Goal: Obtain resource: Download file/media

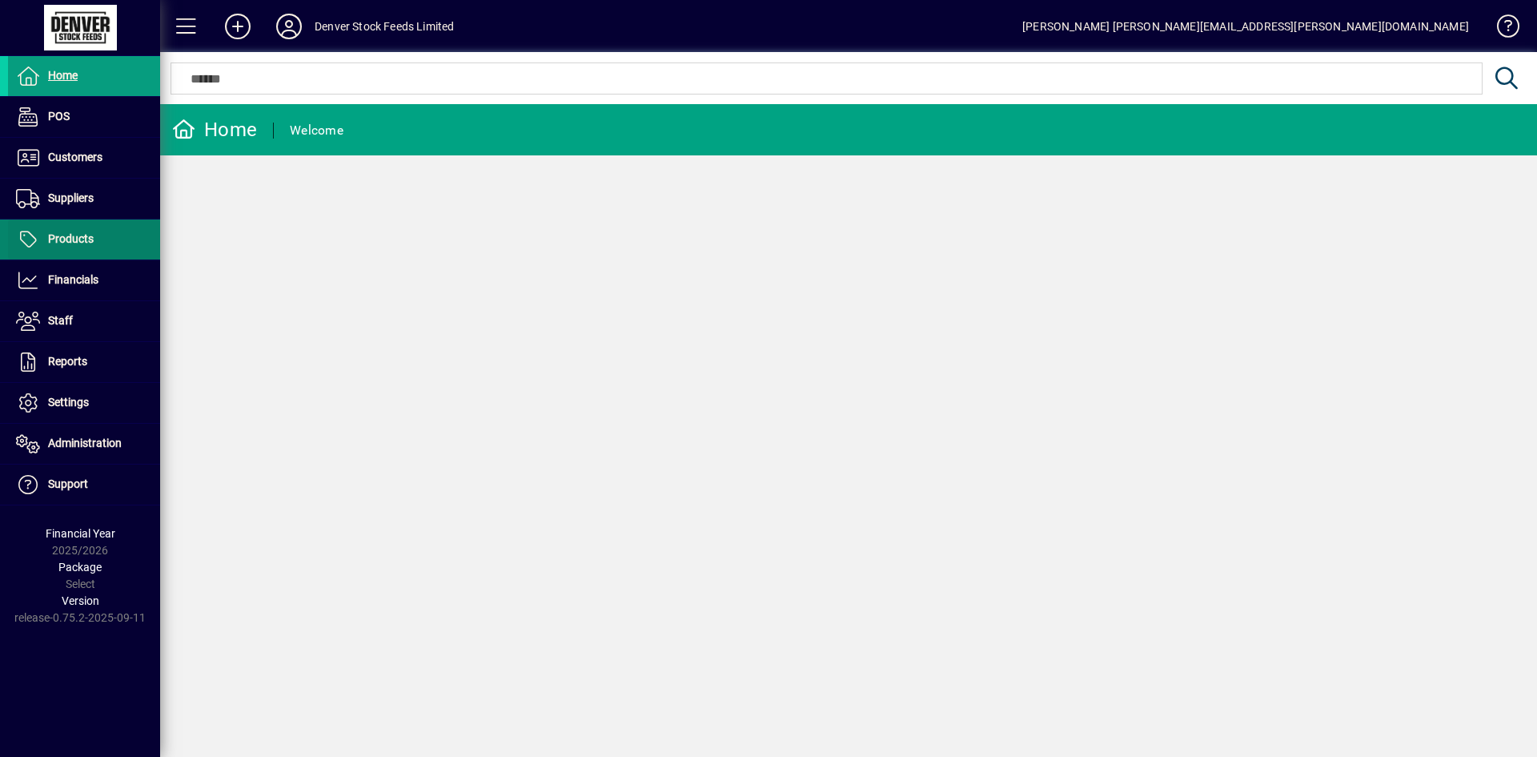
click at [57, 250] on span at bounding box center [84, 239] width 152 height 38
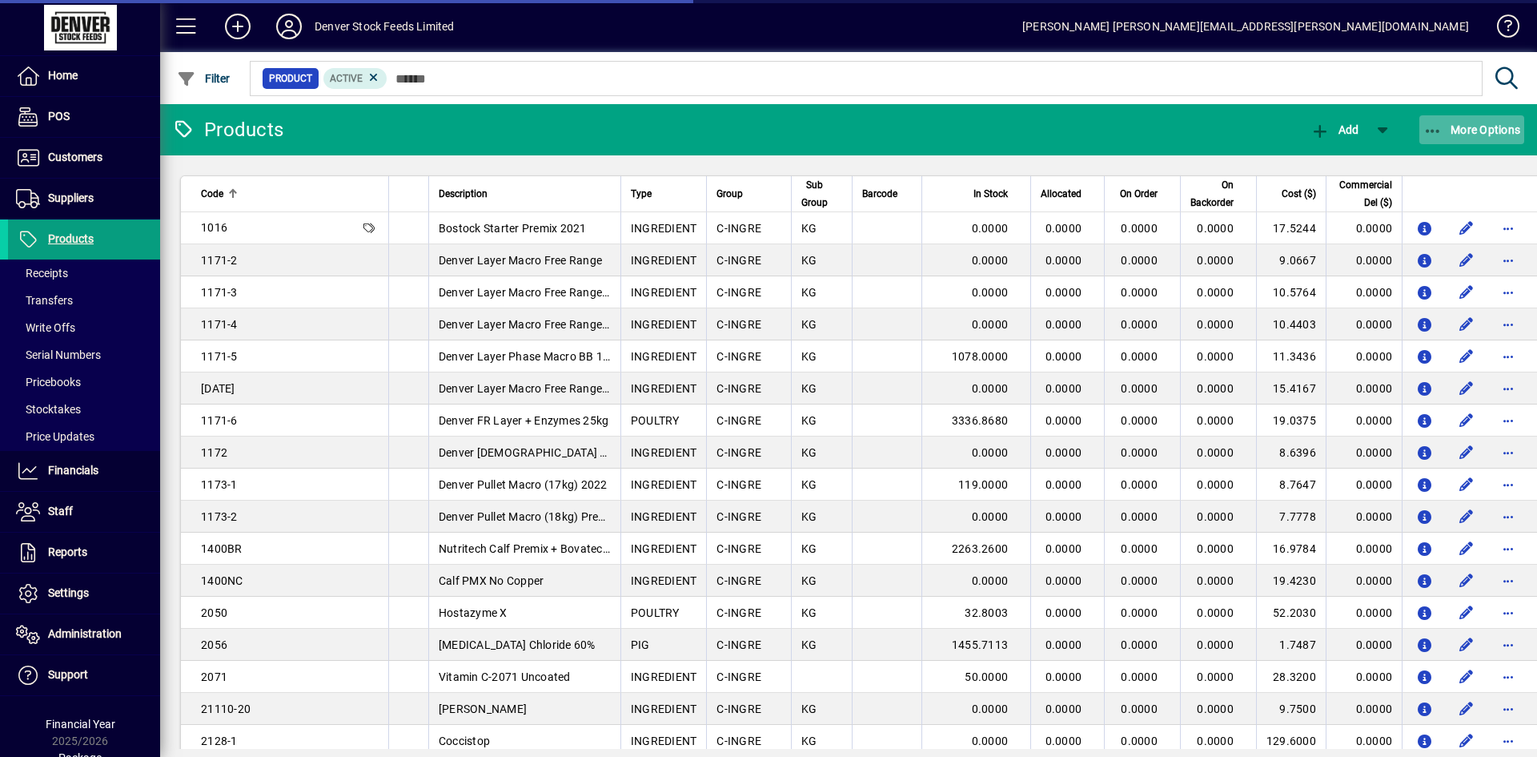
click at [1437, 127] on icon "button" at bounding box center [1434, 131] width 20 height 16
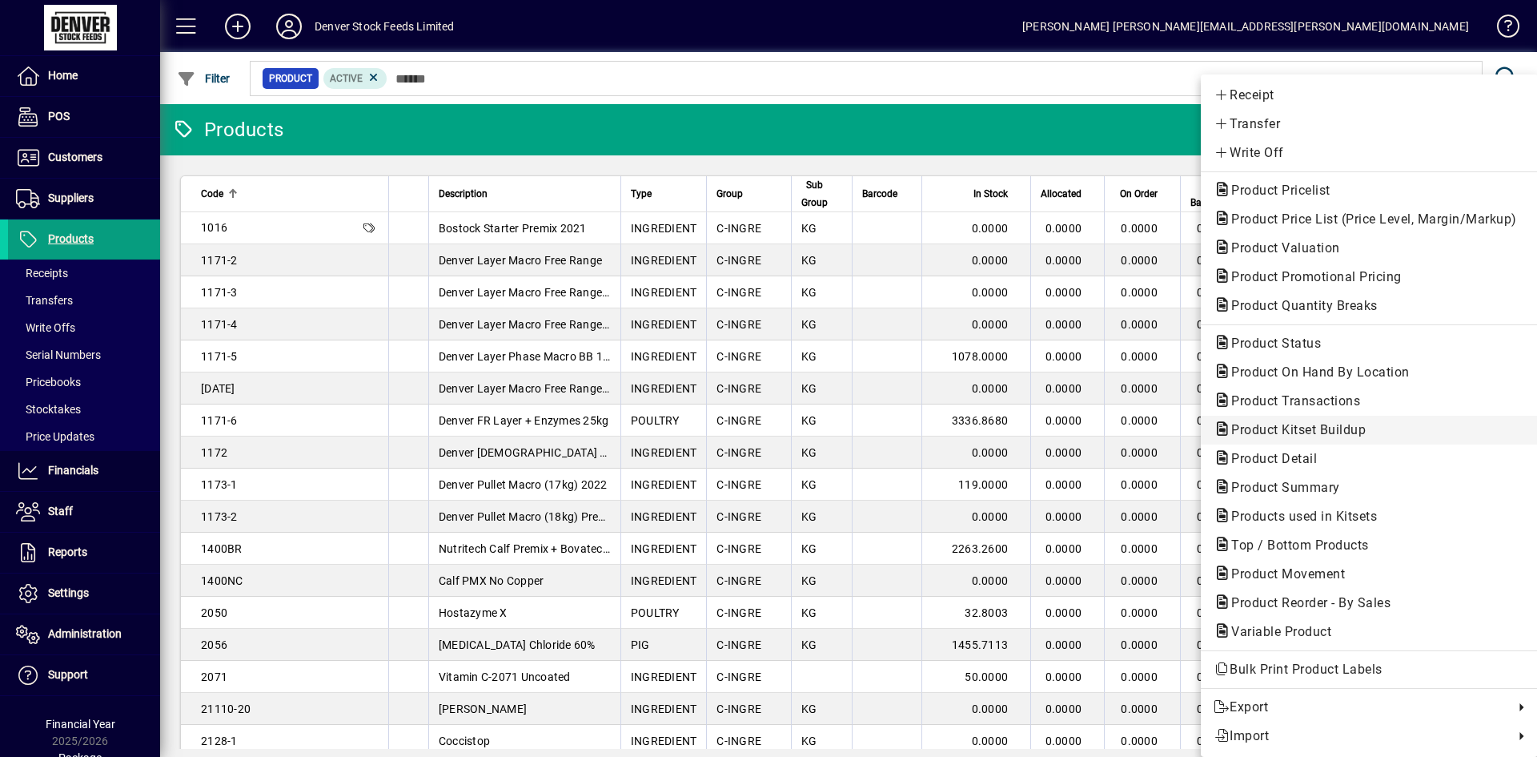
click at [1300, 434] on span "Product Kitset Buildup" at bounding box center [1294, 429] width 160 height 15
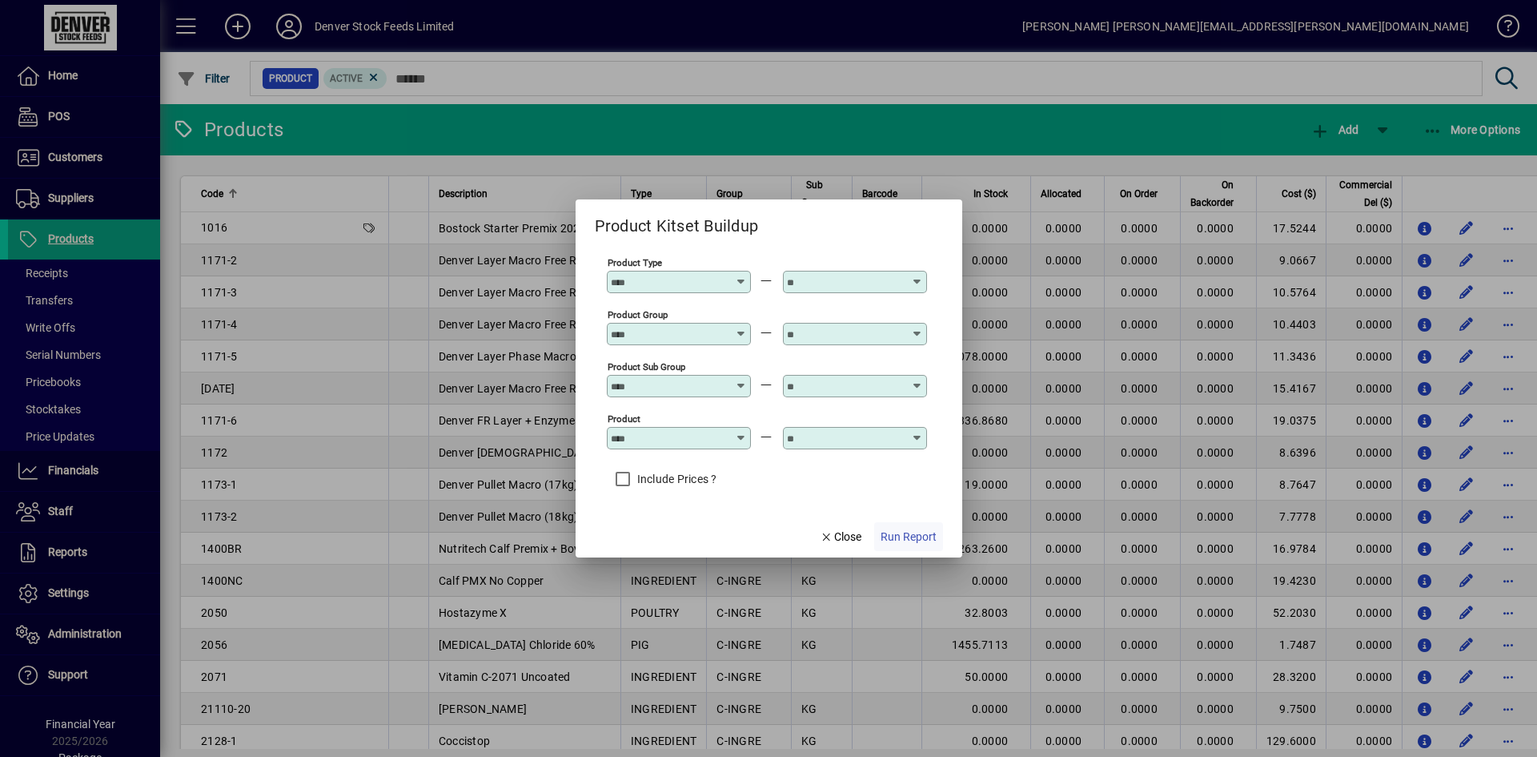
click at [893, 533] on span "Run Report" at bounding box center [909, 536] width 56 height 17
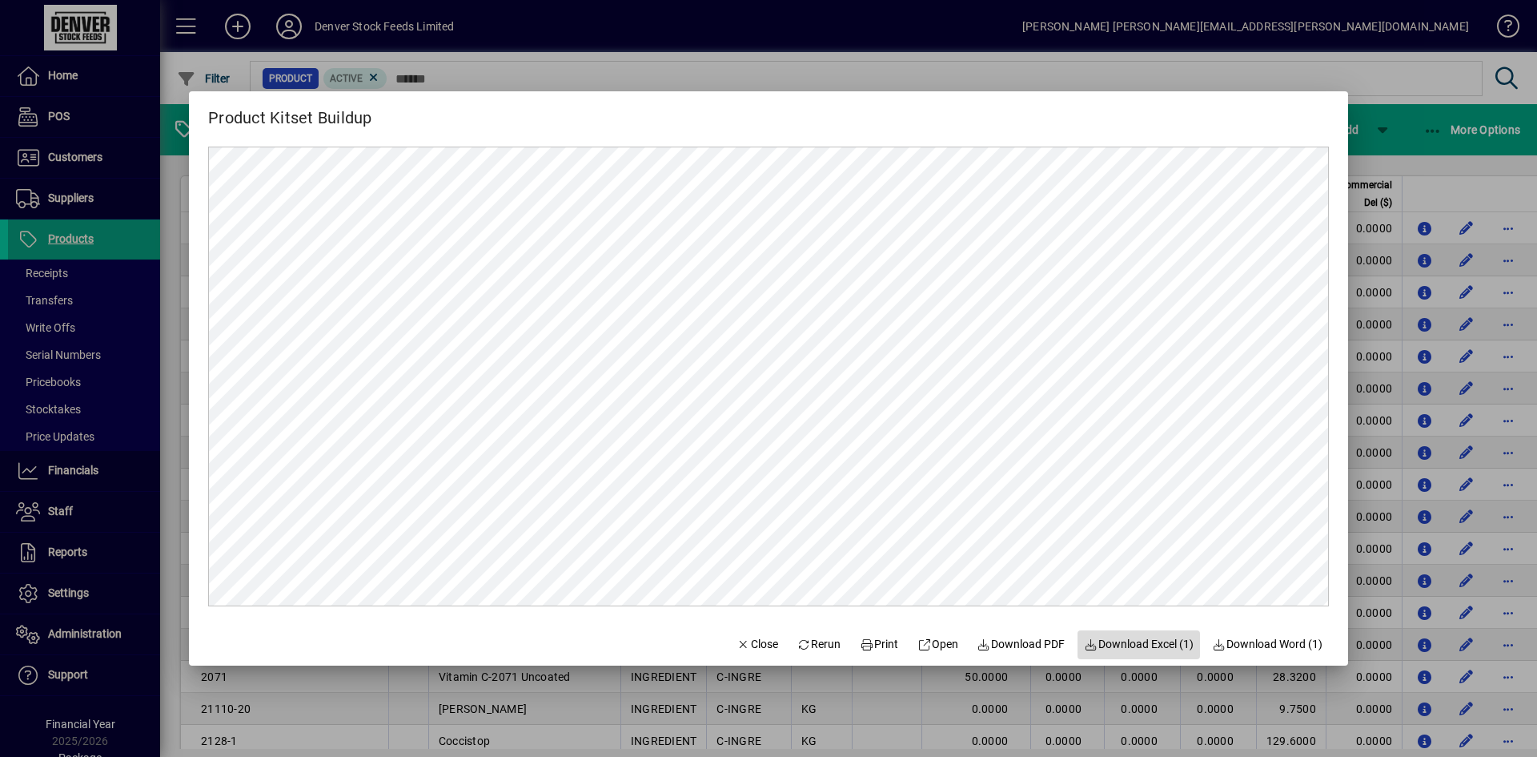
click at [1143, 637] on span "Download Excel (1)" at bounding box center [1139, 644] width 110 height 17
click at [746, 645] on span "Close" at bounding box center [758, 644] width 42 height 17
